Goal: Task Accomplishment & Management: Use online tool/utility

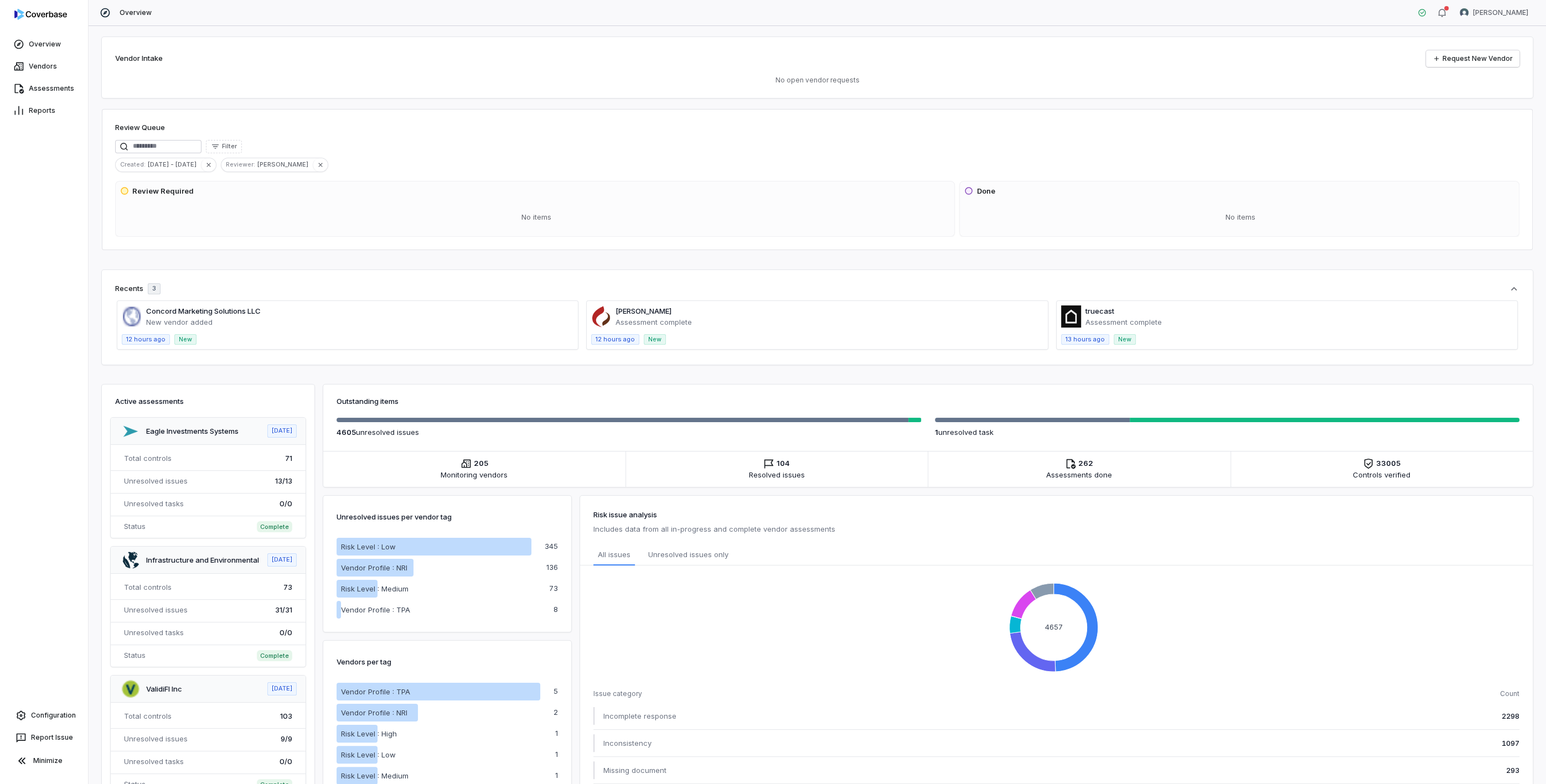
click at [1423, 128] on div "Review Queue" at bounding box center [817, 129] width 1404 height 13
click at [38, 92] on link "Assessments" at bounding box center [44, 88] width 83 height 20
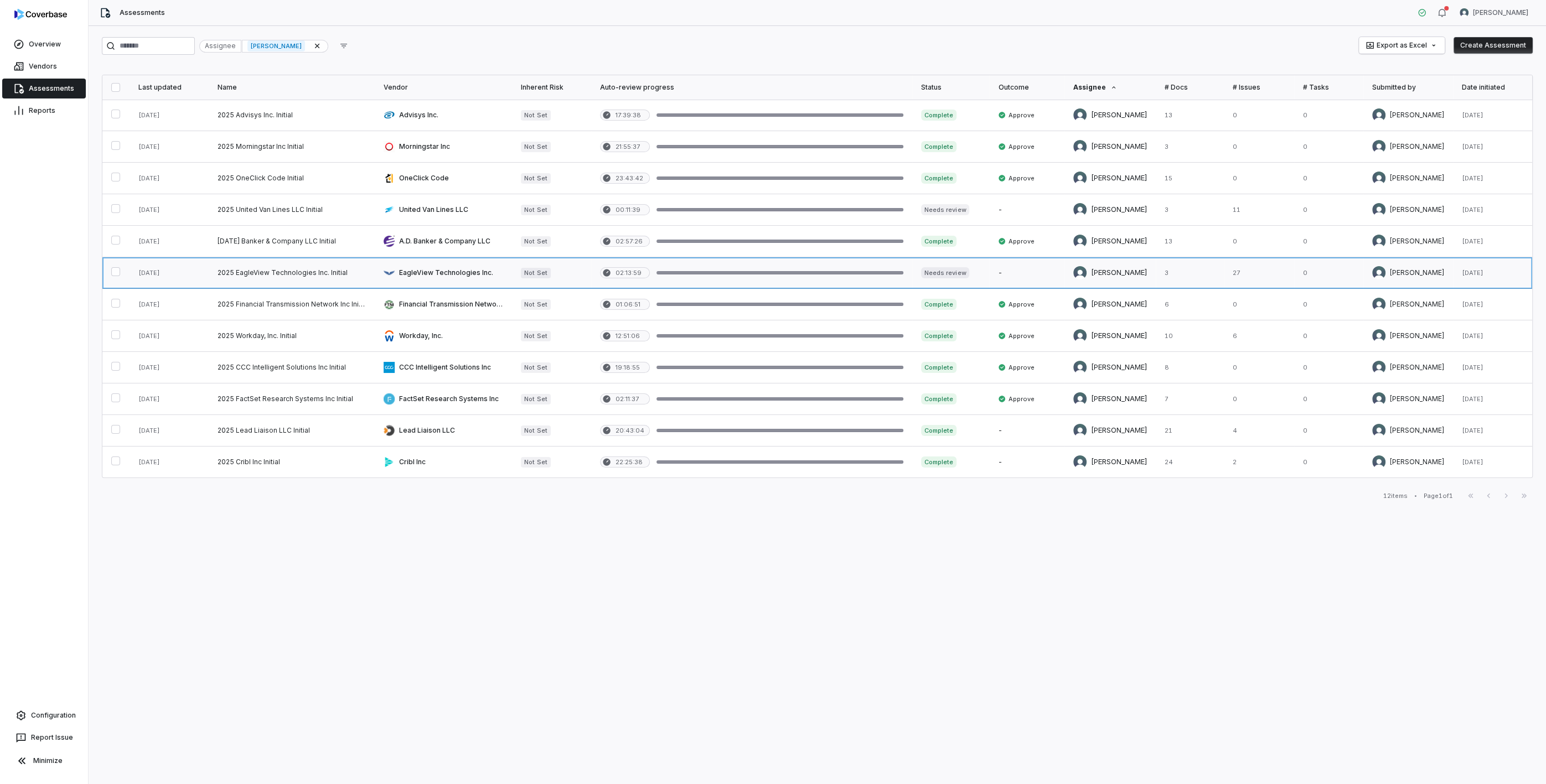
click at [293, 271] on link at bounding box center [292, 273] width 166 height 31
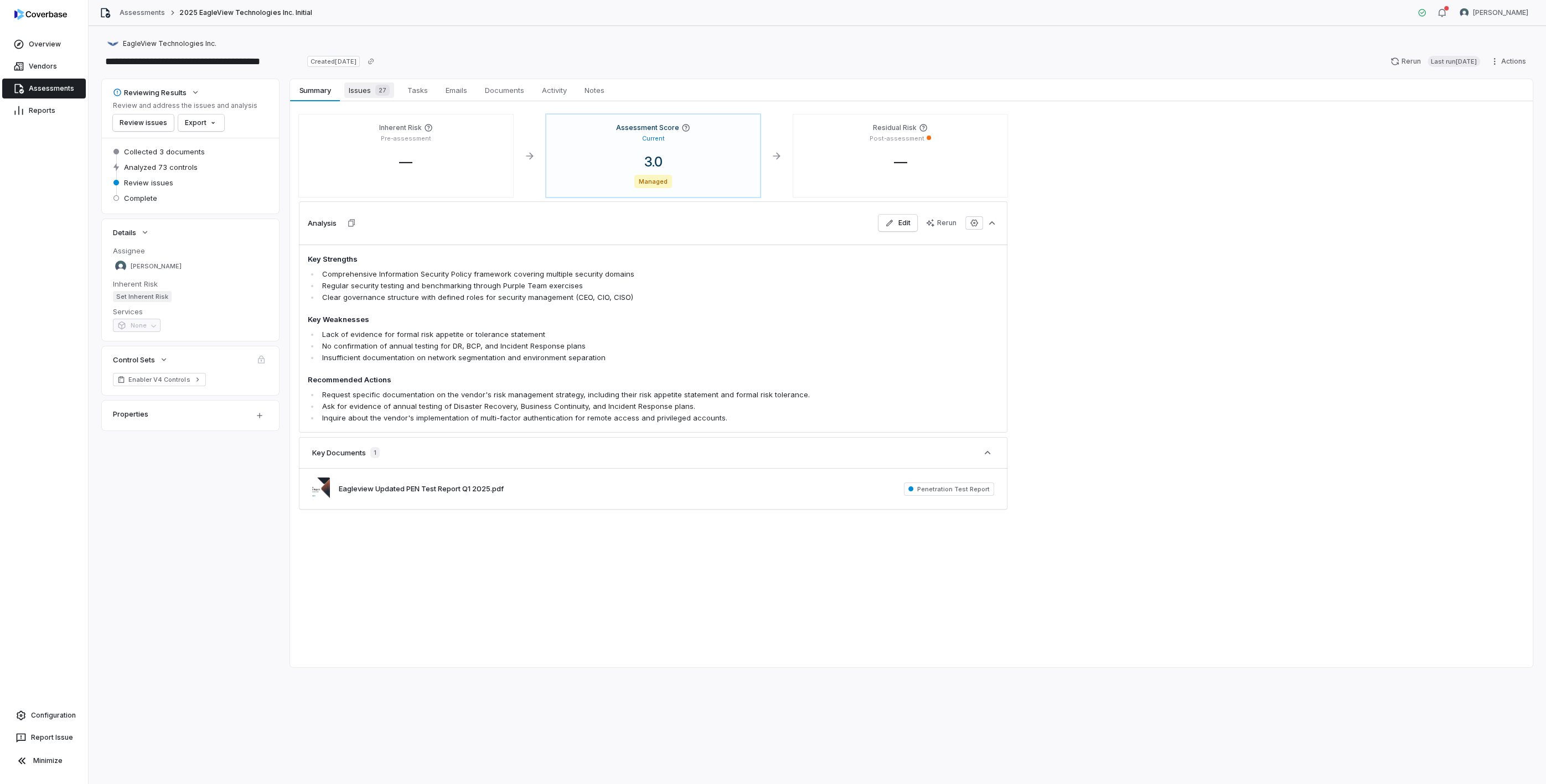
click at [364, 91] on span "Issues 27" at bounding box center [369, 90] width 50 height 16
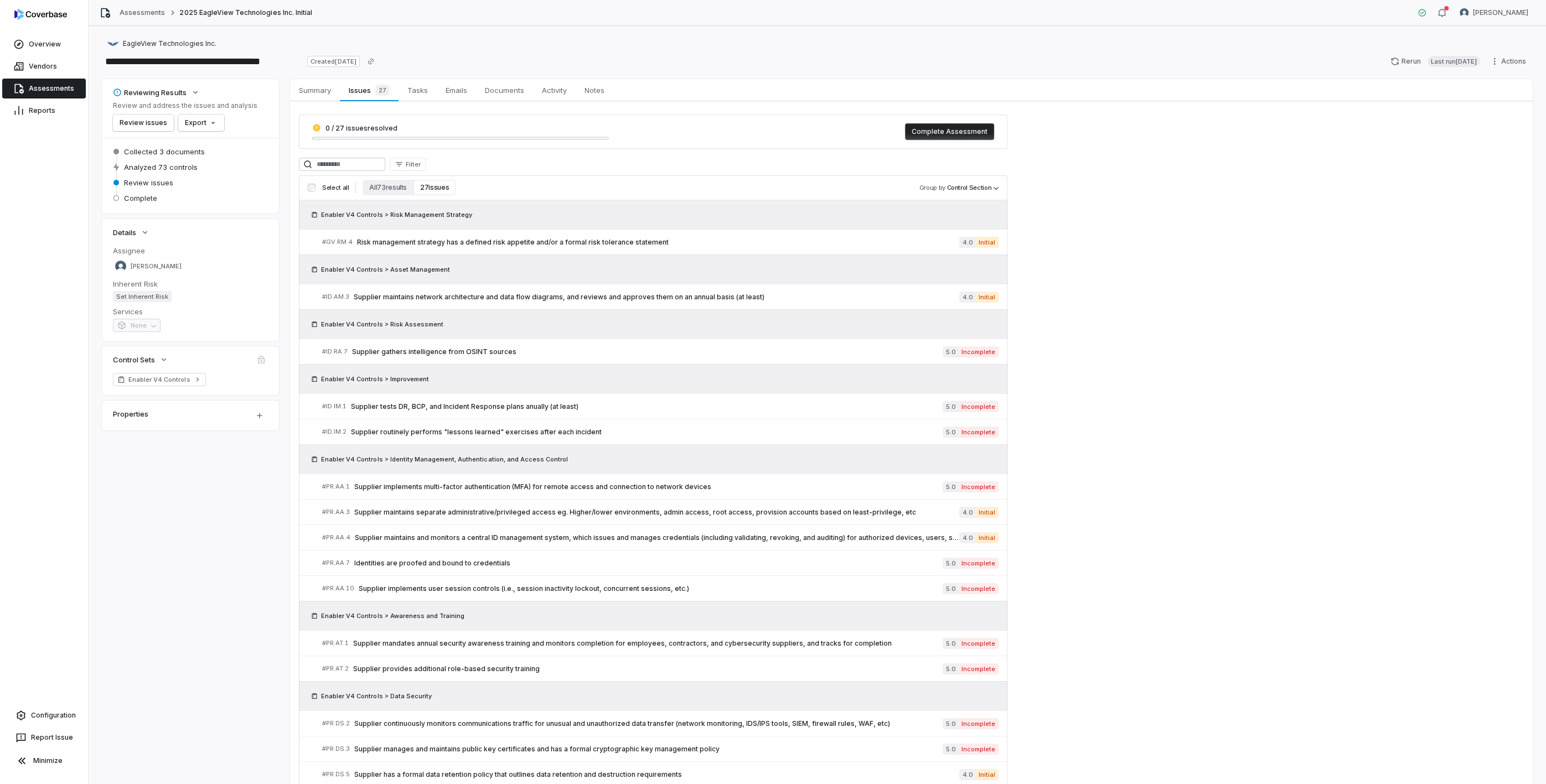
scroll to position [50, 0]
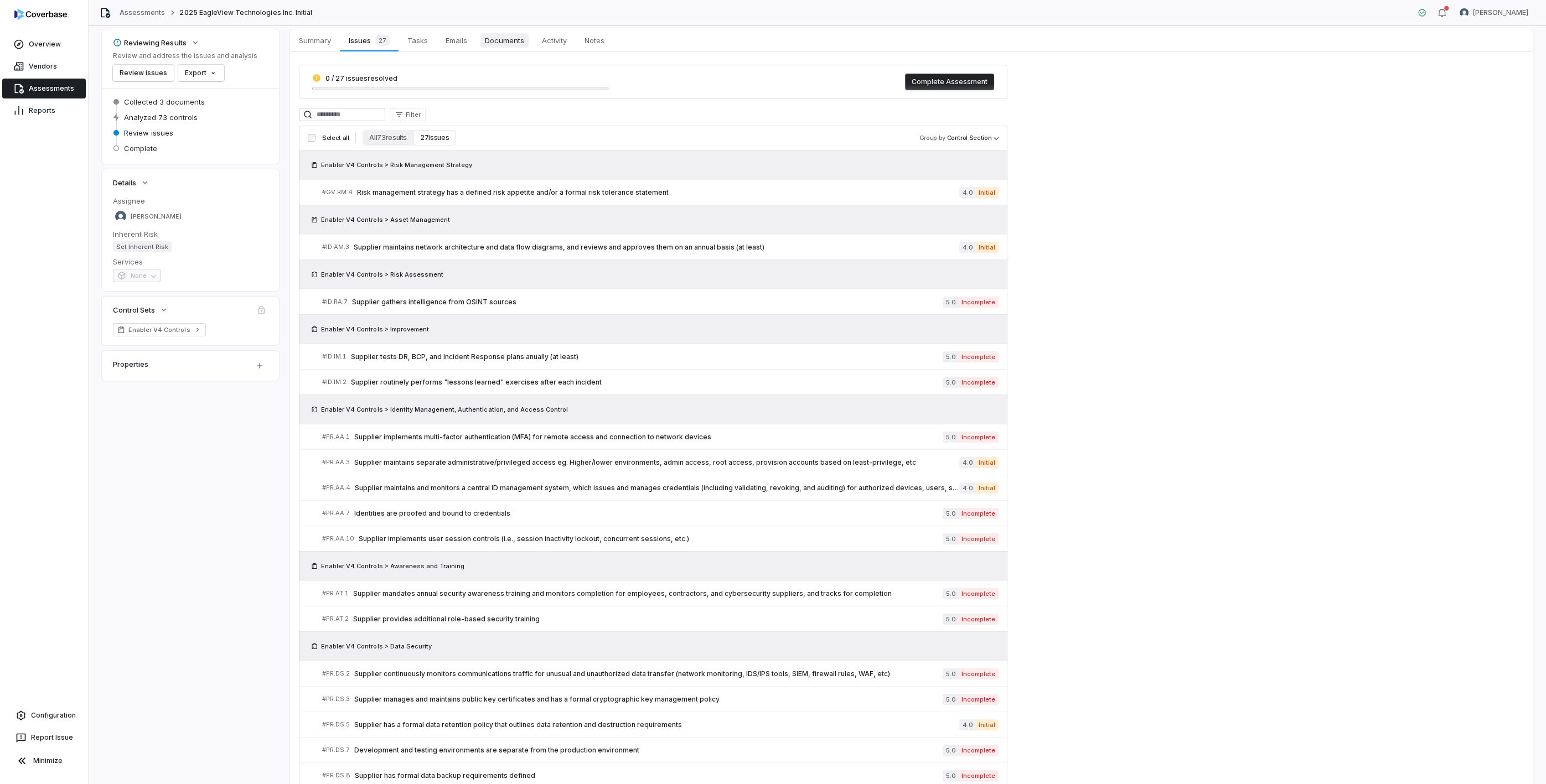
click at [489, 39] on span "Documents" at bounding box center [505, 40] width 48 height 14
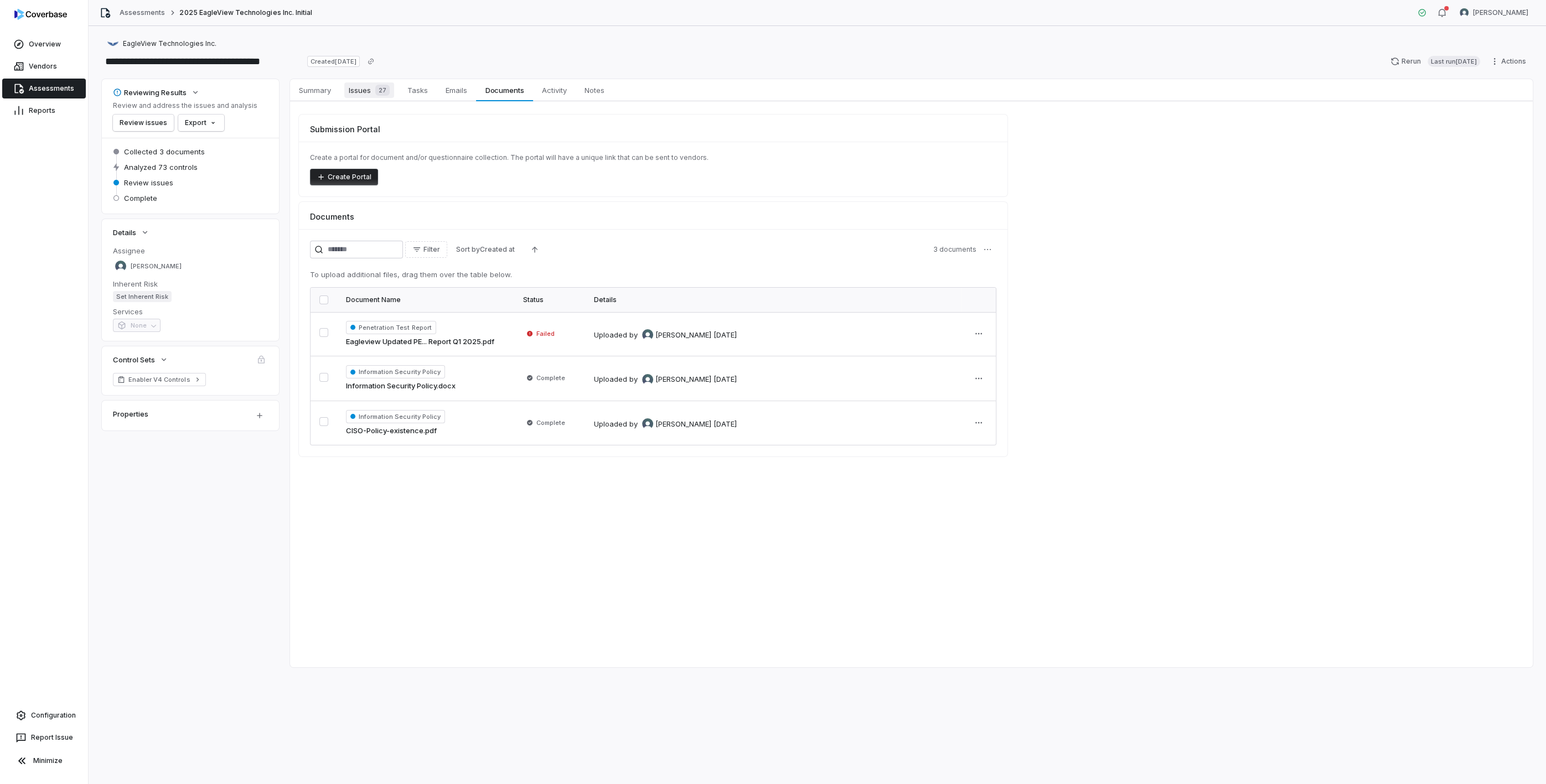
click at [358, 89] on span "Issues 27" at bounding box center [369, 90] width 50 height 16
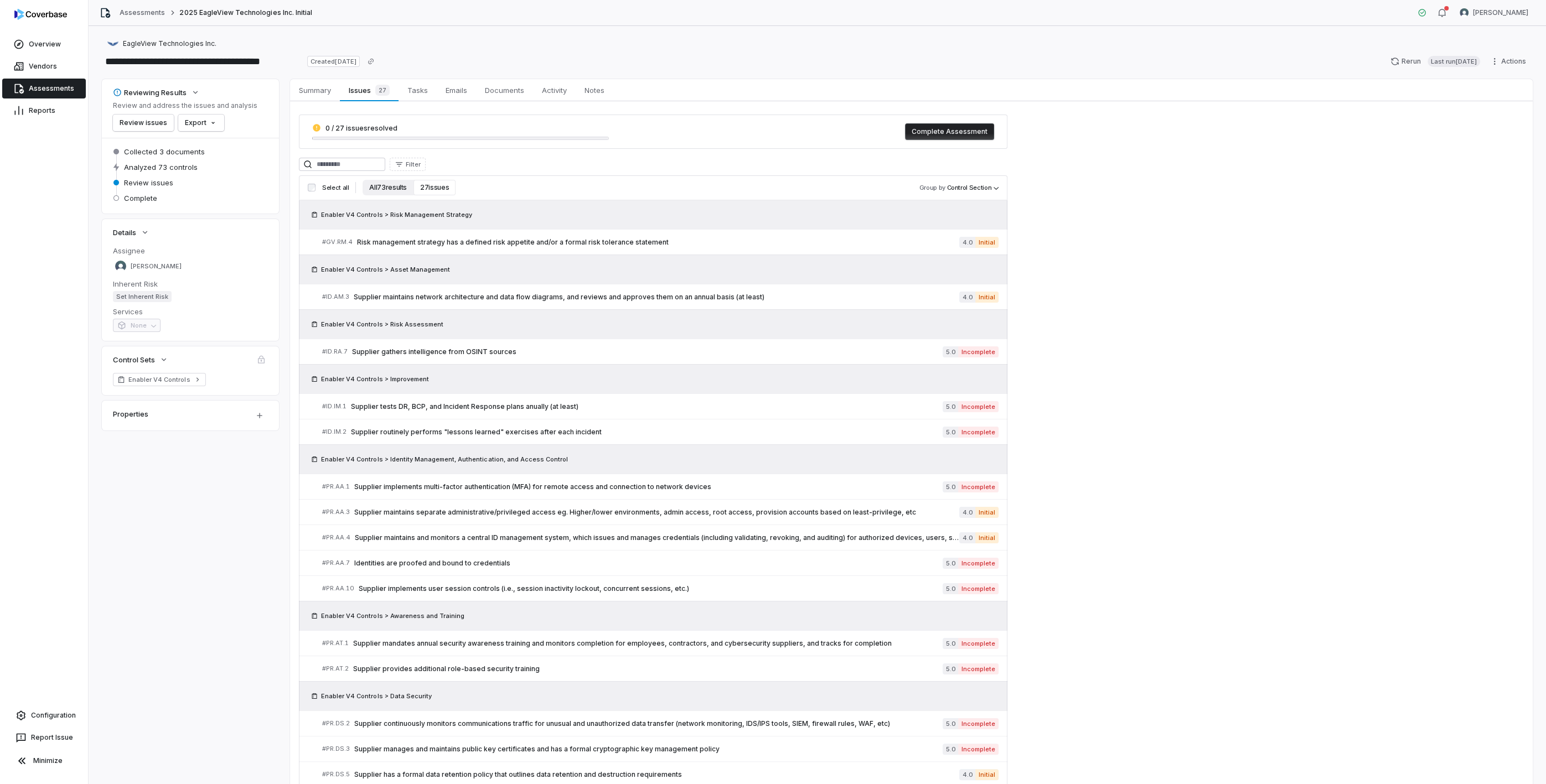
click at [379, 187] on button "All 73 results" at bounding box center [388, 188] width 51 height 16
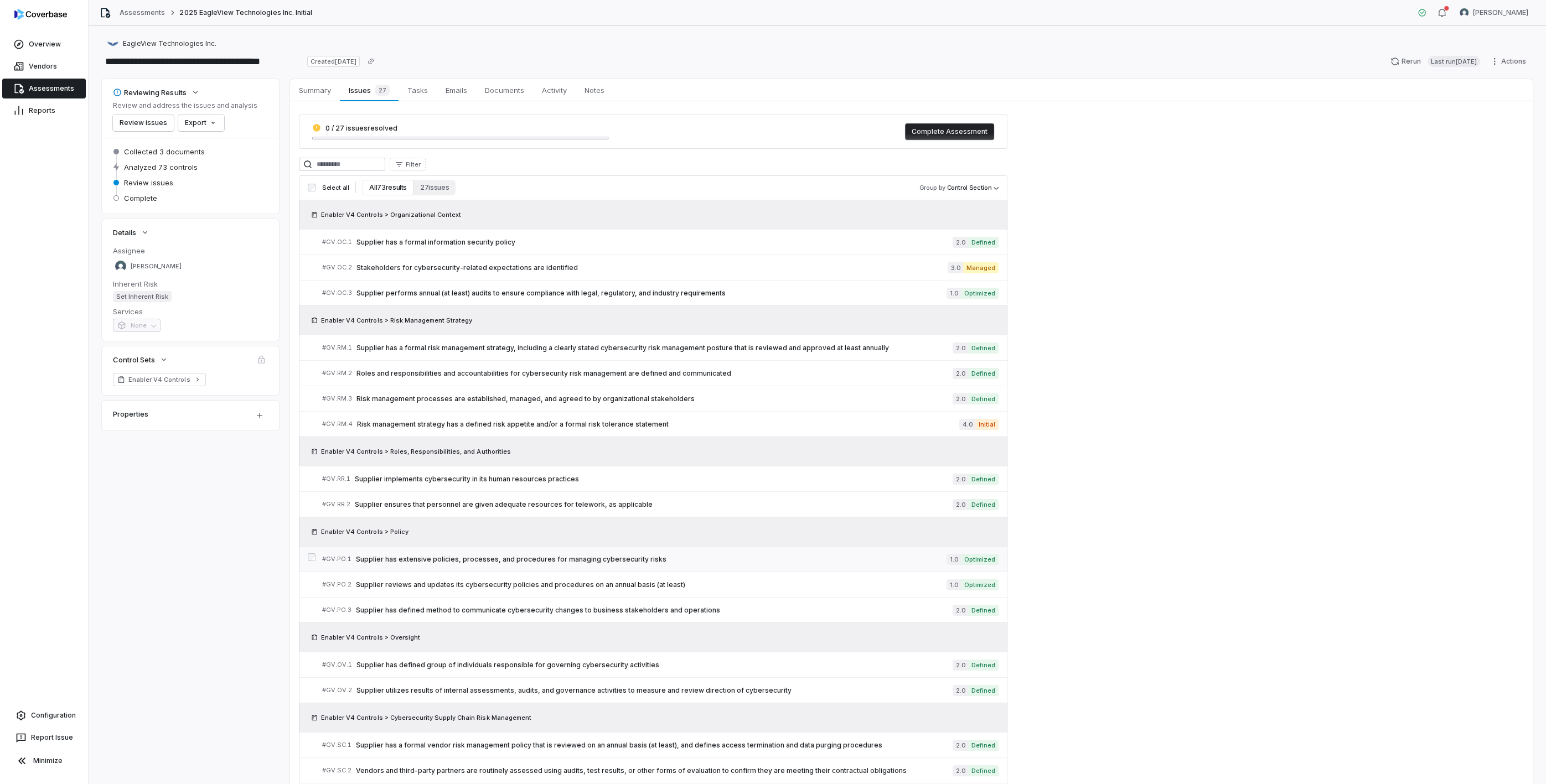
click at [541, 555] on span "Supplier has extensive policies, processes, and procedures for managing cyberse…" at bounding box center [651, 559] width 591 height 9
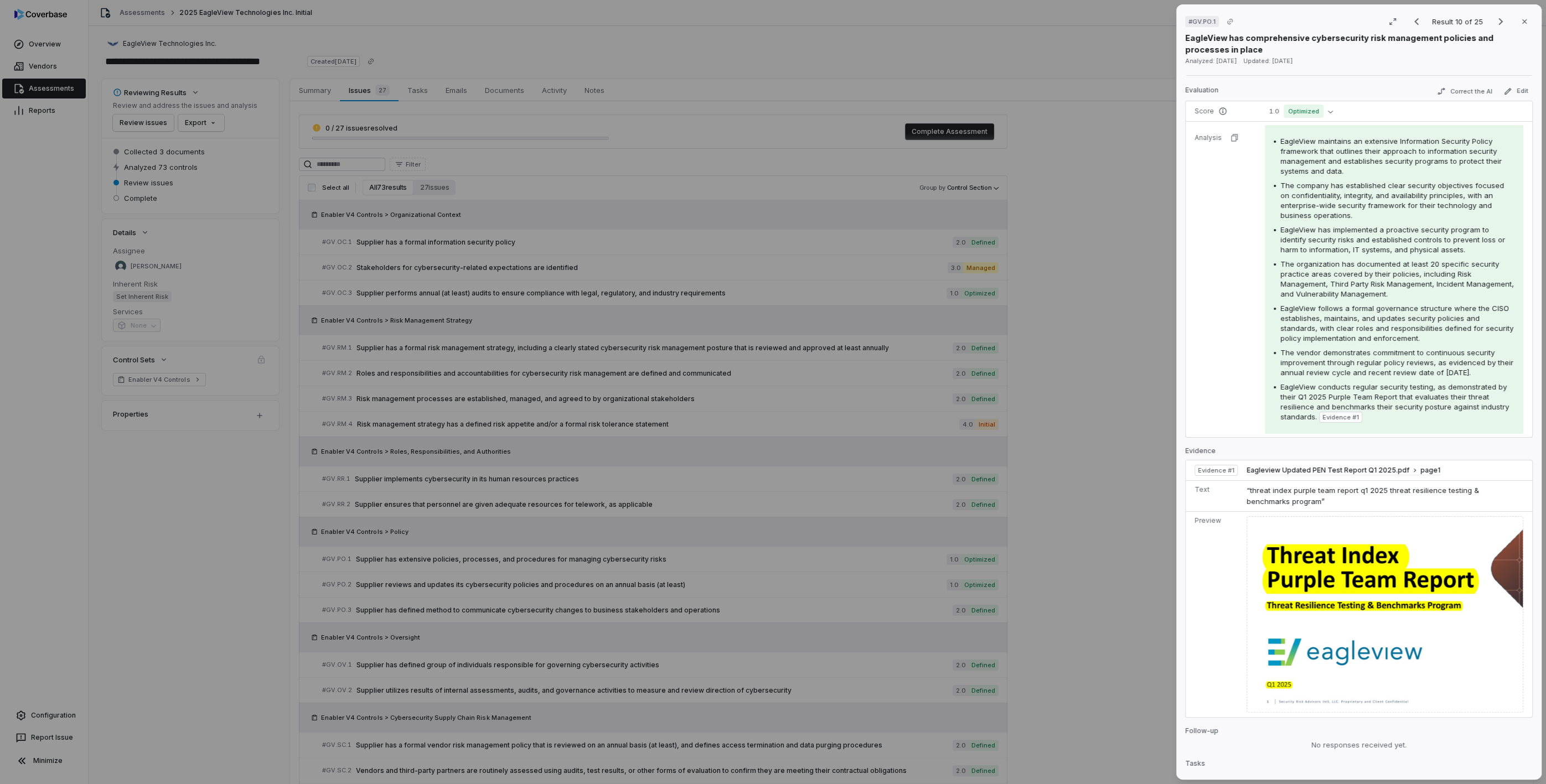
scroll to position [151, 0]
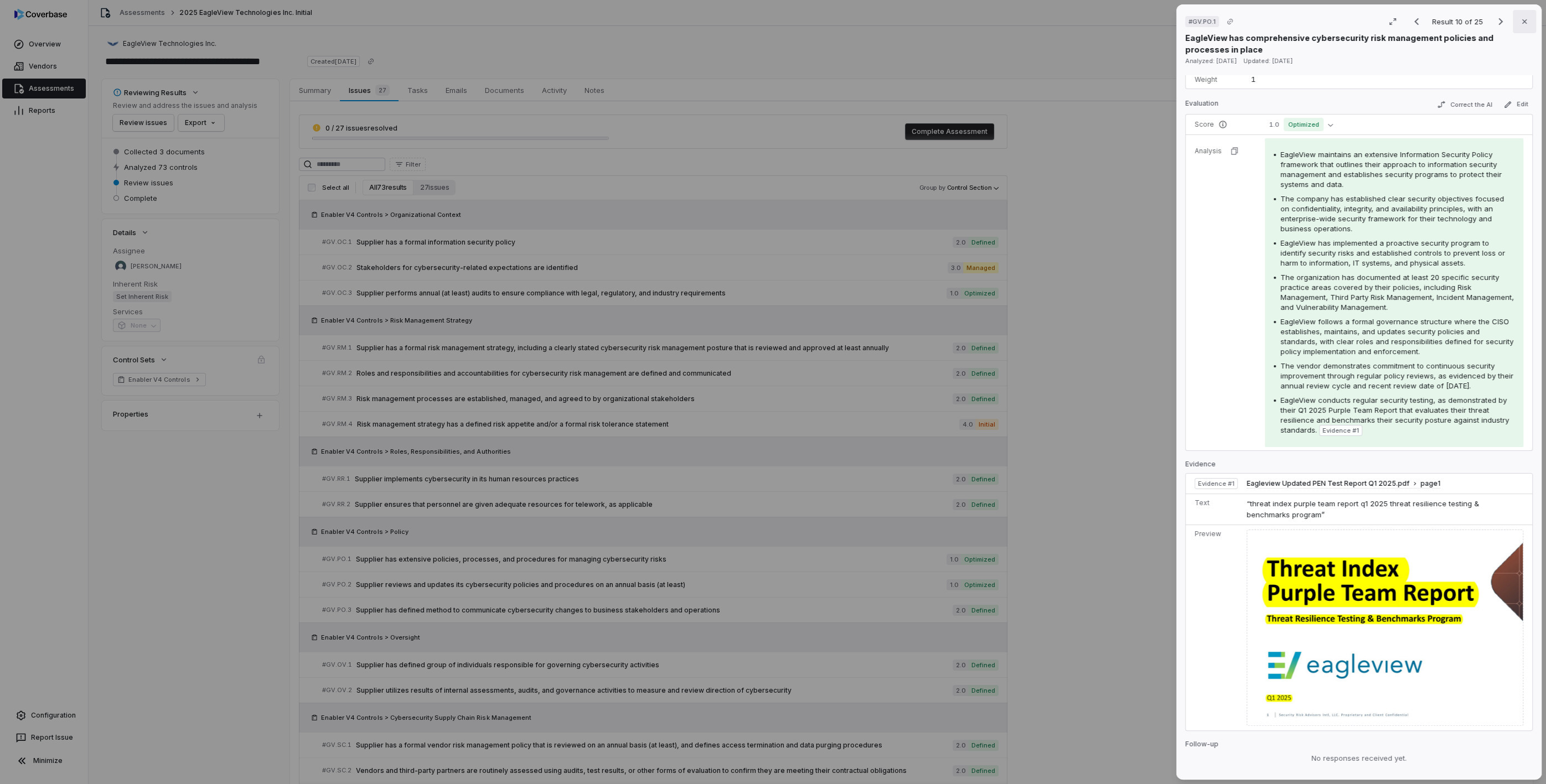
click at [1514, 22] on button "Close" at bounding box center [1524, 22] width 23 height 23
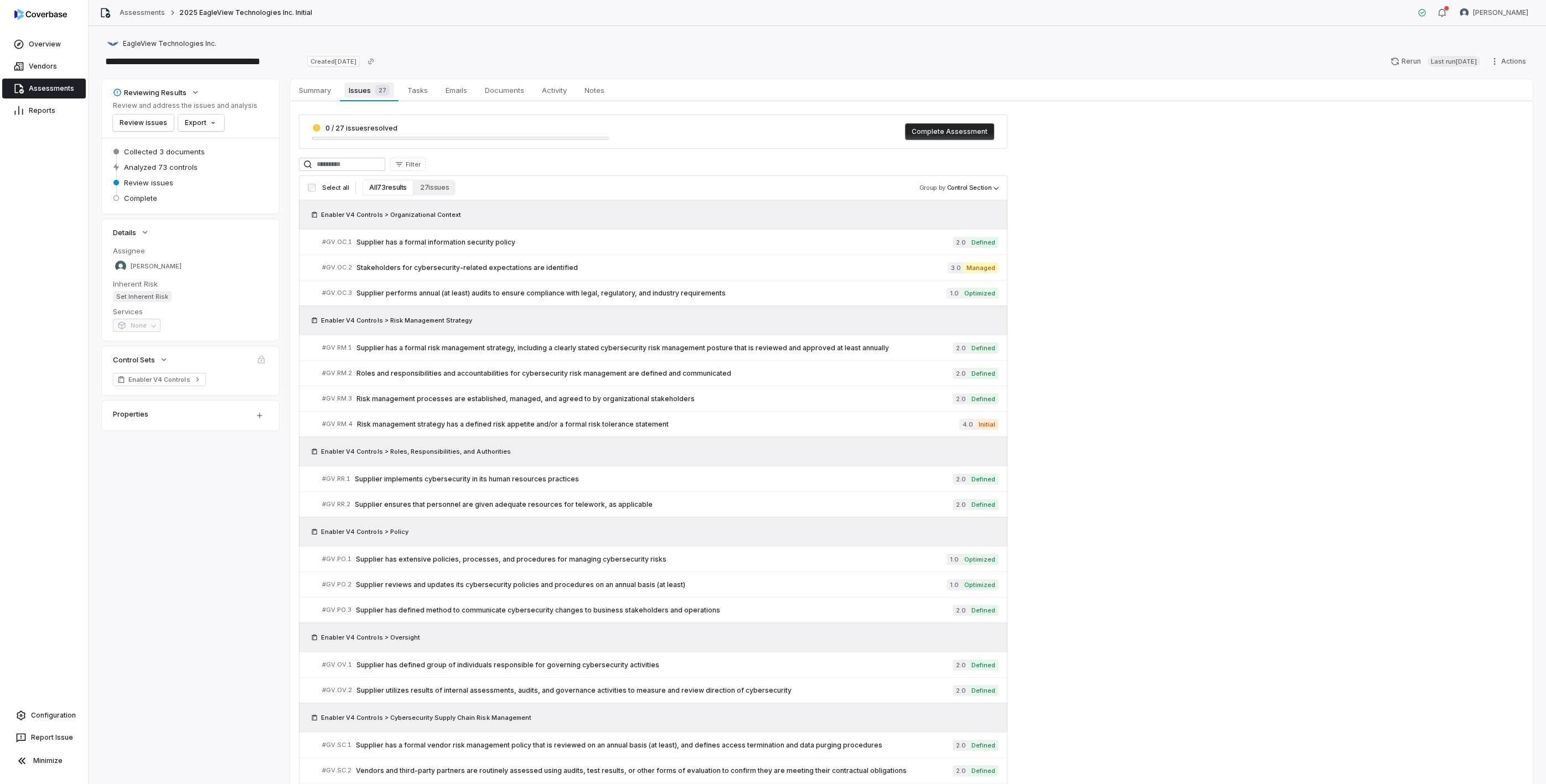
click at [364, 89] on span "Issues 27" at bounding box center [369, 90] width 49 height 16
click at [432, 186] on button "27 issues" at bounding box center [435, 188] width 42 height 16
